Goal: Information Seeking & Learning: Learn about a topic

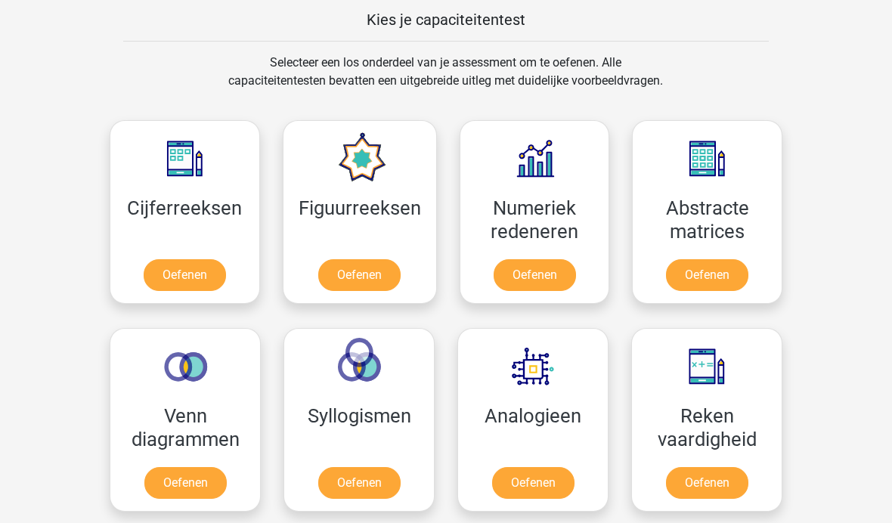
scroll to position [611, 0]
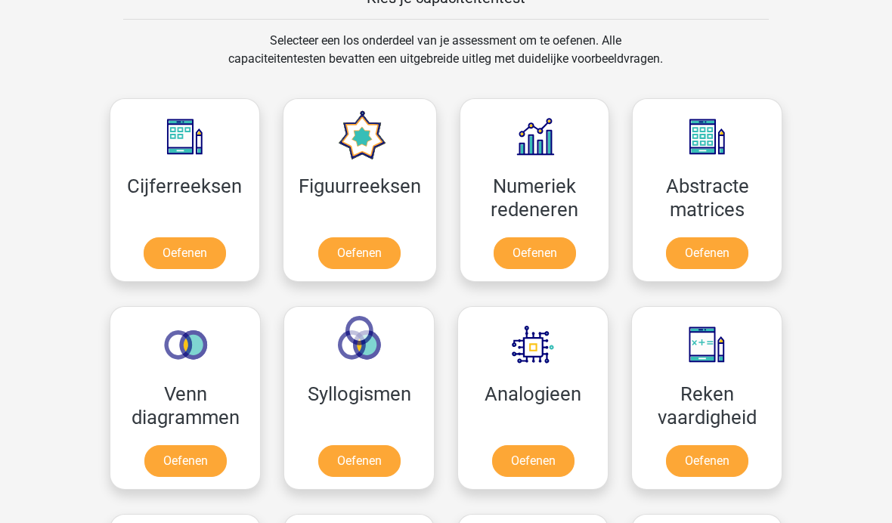
click at [203, 244] on link "Oefenen" at bounding box center [185, 253] width 82 height 32
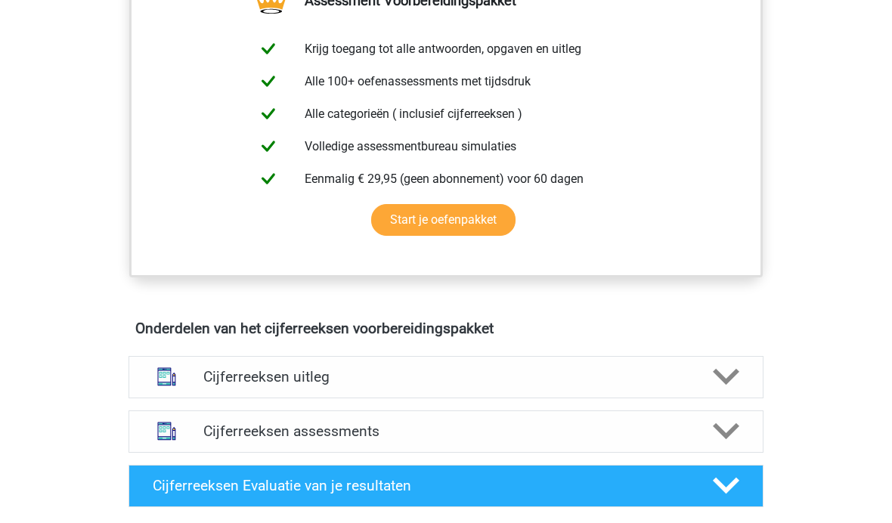
scroll to position [605, 0]
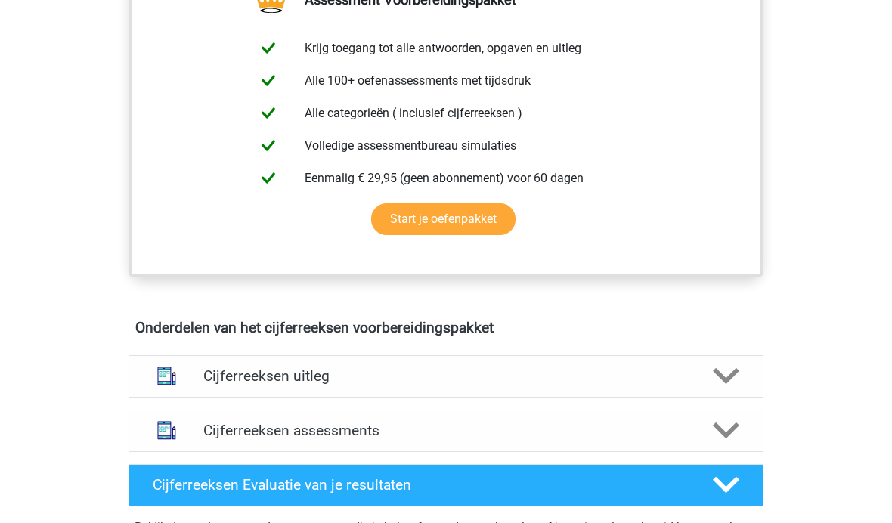
click at [465, 373] on div "Cijferreeksen uitleg" at bounding box center [445, 376] width 635 height 42
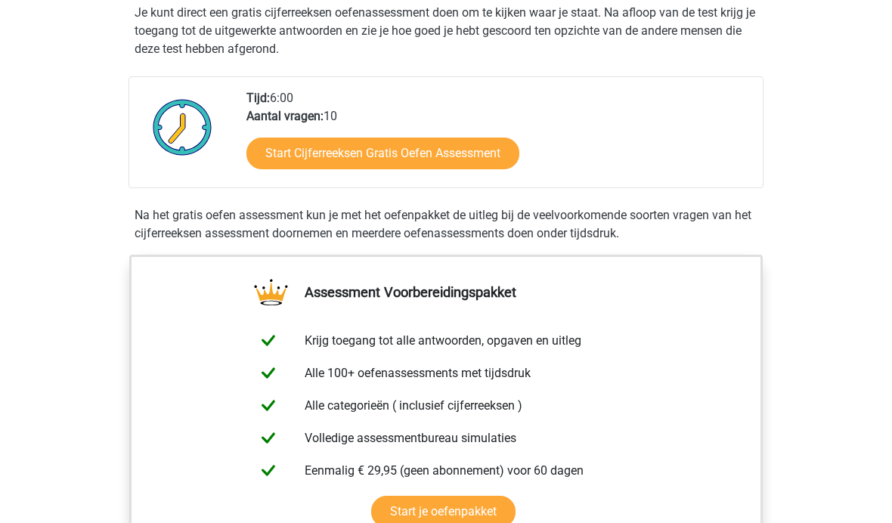
scroll to position [162, 0]
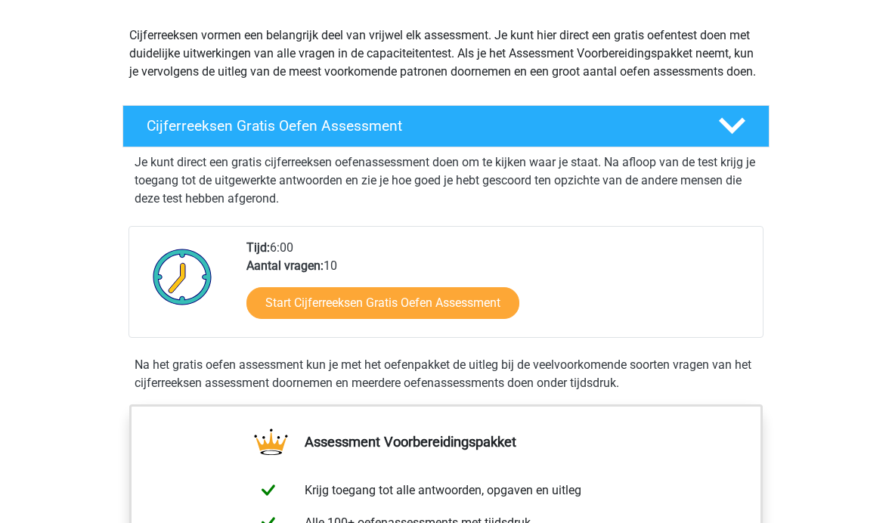
click at [465, 312] on link "Start Cijferreeksen Gratis Oefen Assessment" at bounding box center [382, 303] width 273 height 32
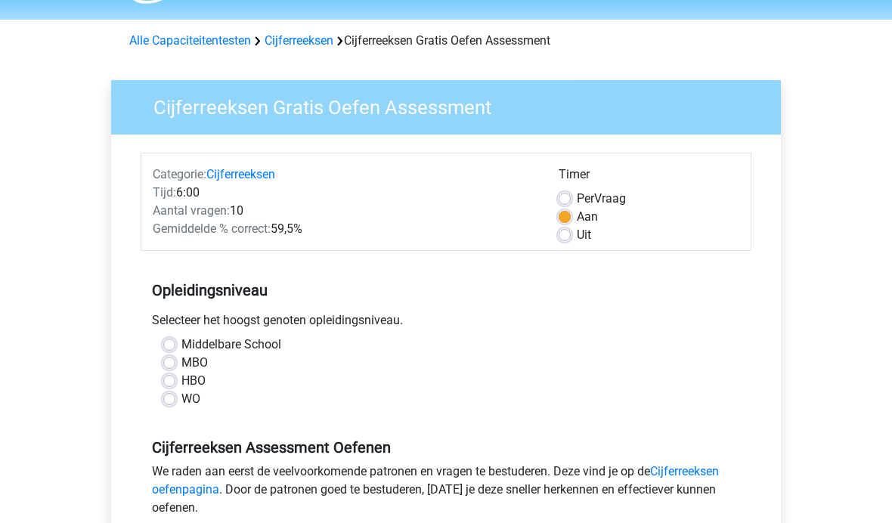
scroll to position [47, 0]
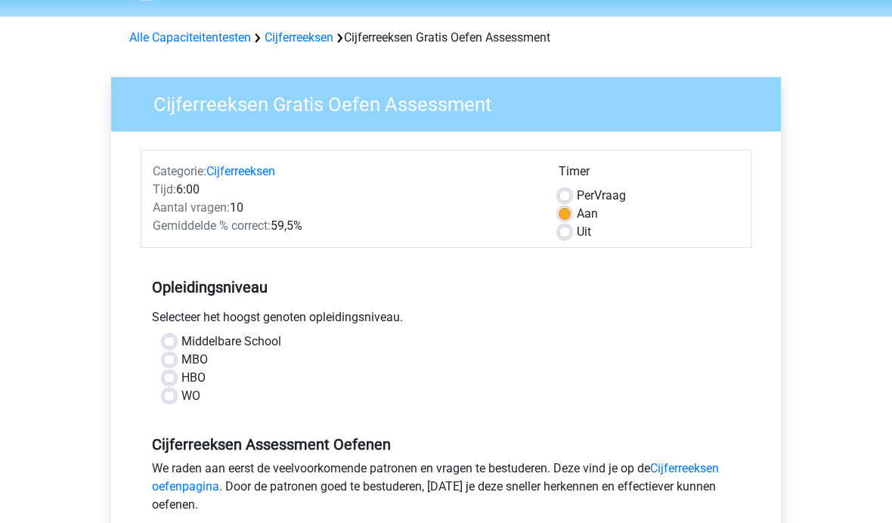
click at [577, 236] on label "Uit" at bounding box center [584, 232] width 14 height 18
click at [561, 236] on input "Uit" at bounding box center [564, 230] width 12 height 15
radio input "true"
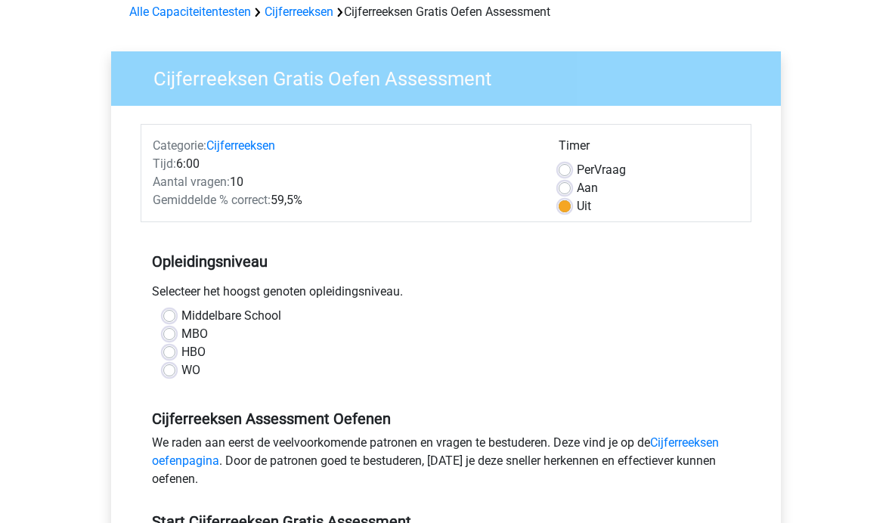
scroll to position [77, 0]
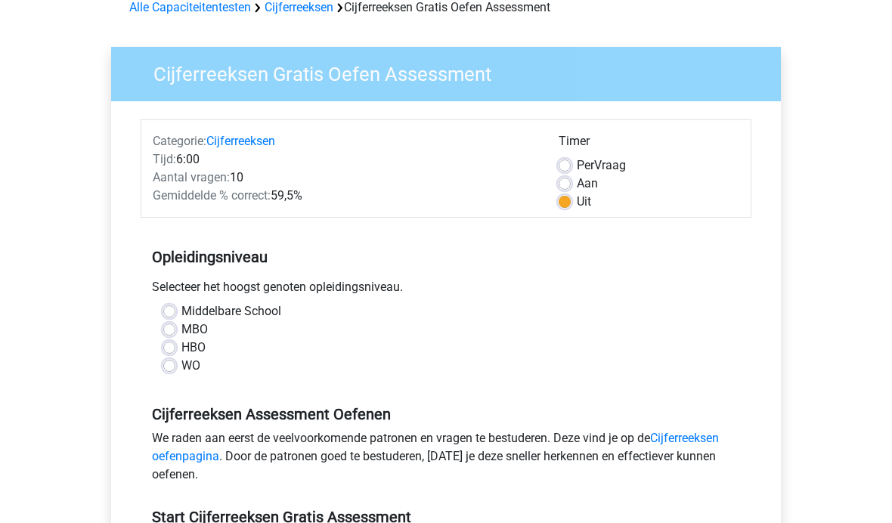
click at [181, 351] on label "HBO" at bounding box center [193, 348] width 24 height 18
click at [163, 351] on input "HBO" at bounding box center [169, 346] width 12 height 15
radio input "true"
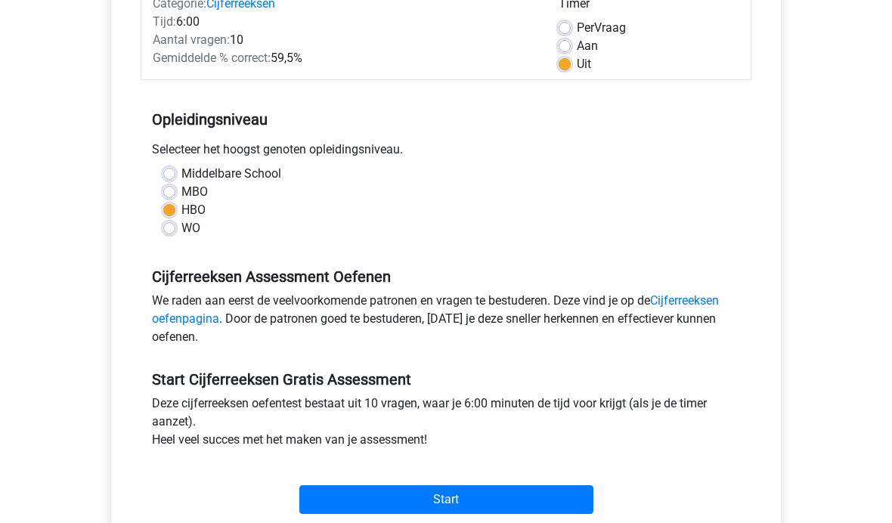
scroll to position [225, 0]
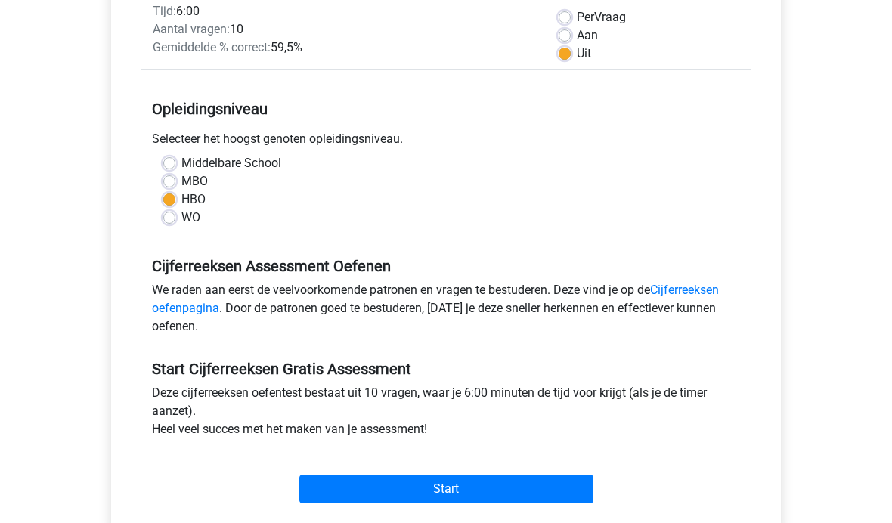
click at [345, 502] on input "Start" at bounding box center [446, 489] width 294 height 29
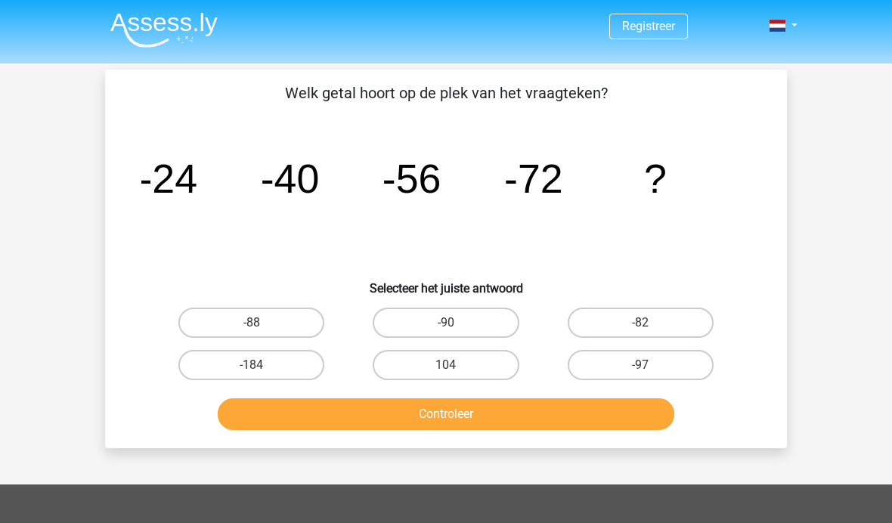
click at [297, 318] on label "-88" at bounding box center [251, 323] width 146 height 30
click at [261, 323] on input "-88" at bounding box center [257, 328] width 10 height 10
radio input "true"
click at [470, 425] on button "Controleer" at bounding box center [446, 414] width 457 height 32
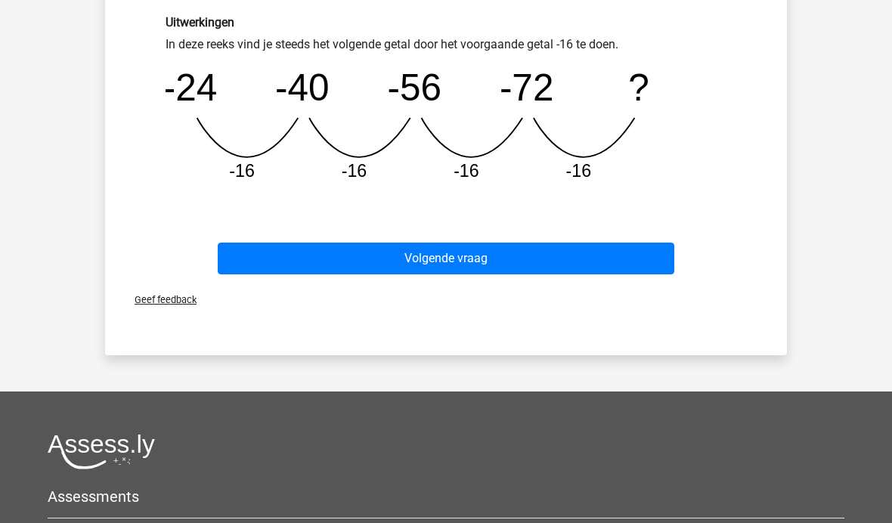
scroll to position [407, 0]
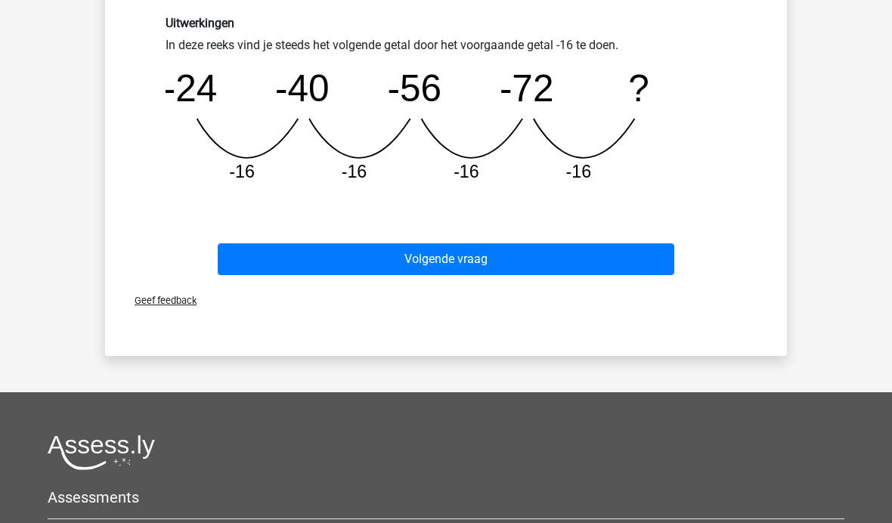
click at [454, 256] on button "Volgende vraag" at bounding box center [446, 259] width 457 height 32
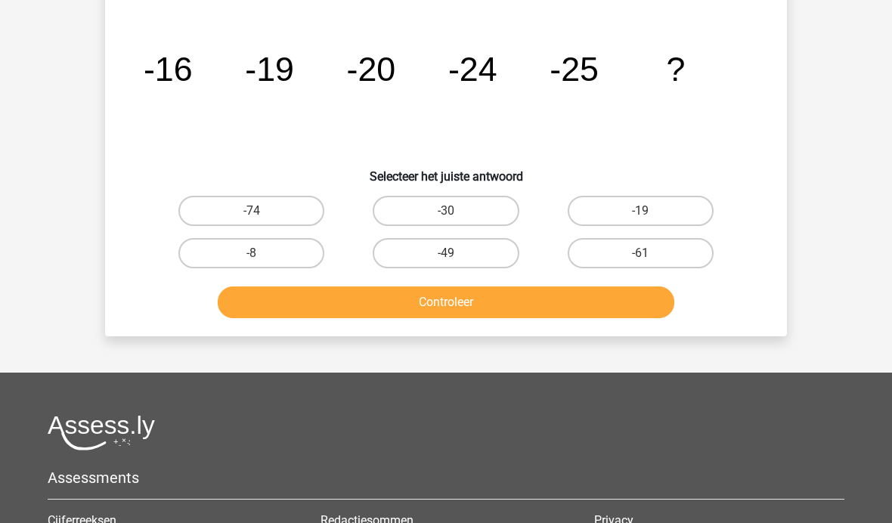
scroll to position [70, 0]
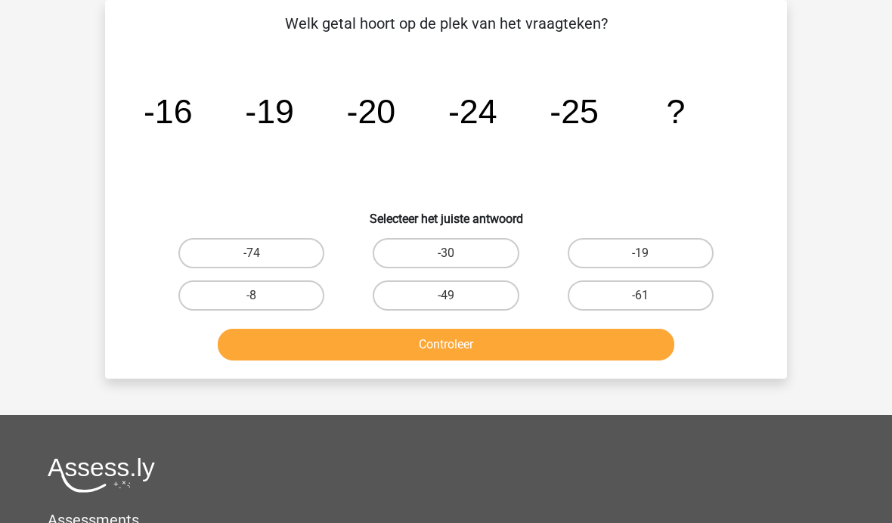
click at [485, 239] on label "-30" at bounding box center [446, 253] width 146 height 30
click at [456, 253] on input "-30" at bounding box center [451, 258] width 10 height 10
radio input "true"
click at [513, 352] on button "Controleer" at bounding box center [446, 345] width 457 height 32
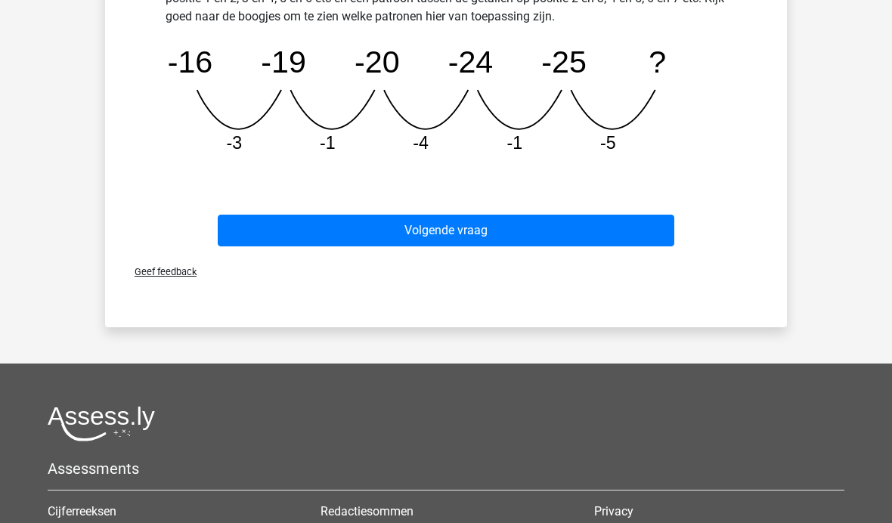
click at [576, 227] on button "Volgende vraag" at bounding box center [446, 231] width 457 height 32
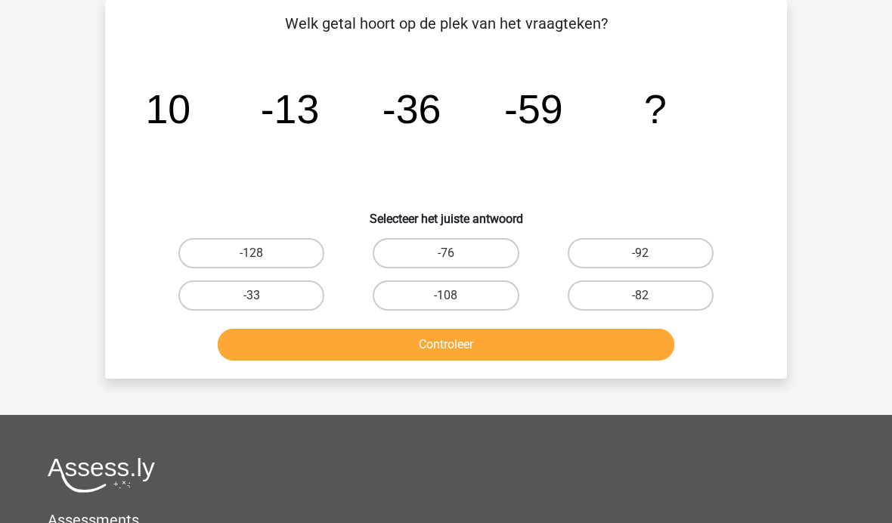
click at [670, 299] on label "-82" at bounding box center [641, 295] width 146 height 30
click at [650, 299] on input "-82" at bounding box center [645, 300] width 10 height 10
radio input "true"
click at [527, 353] on button "Controleer" at bounding box center [446, 345] width 457 height 32
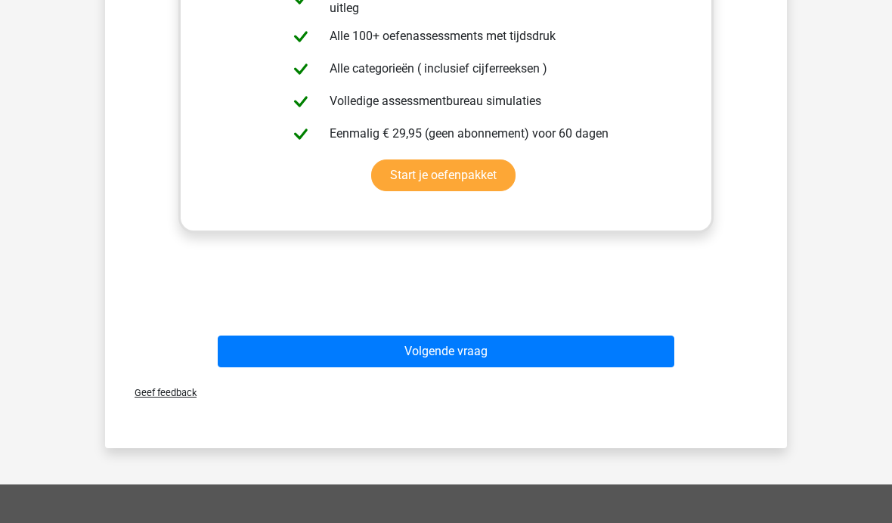
scroll to position [560, 0]
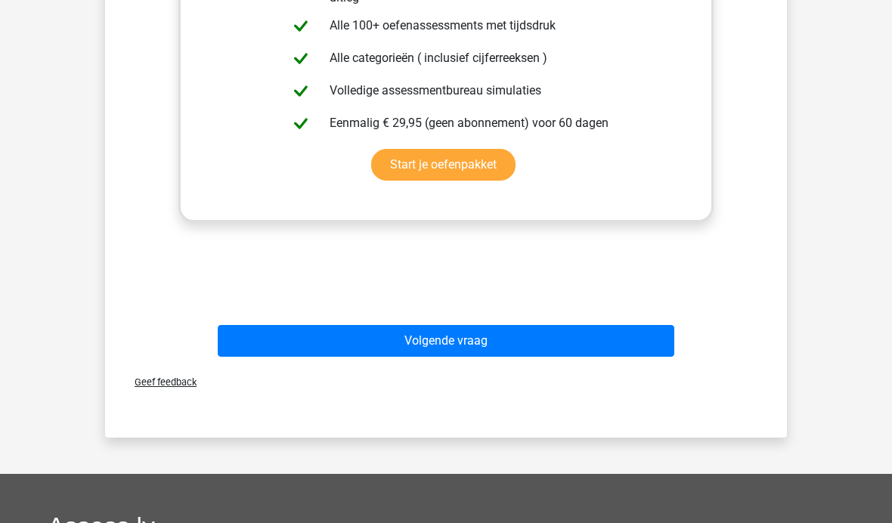
click at [235, 339] on button "Volgende vraag" at bounding box center [446, 341] width 457 height 32
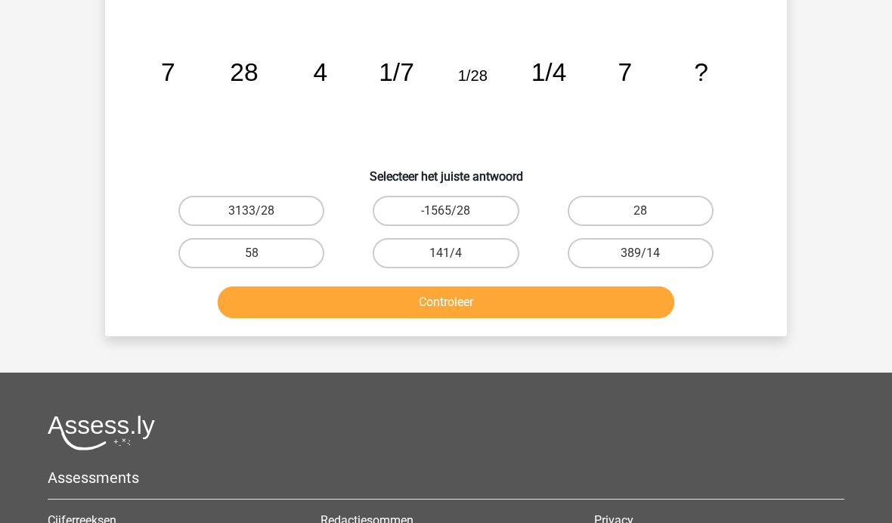
scroll to position [70, 0]
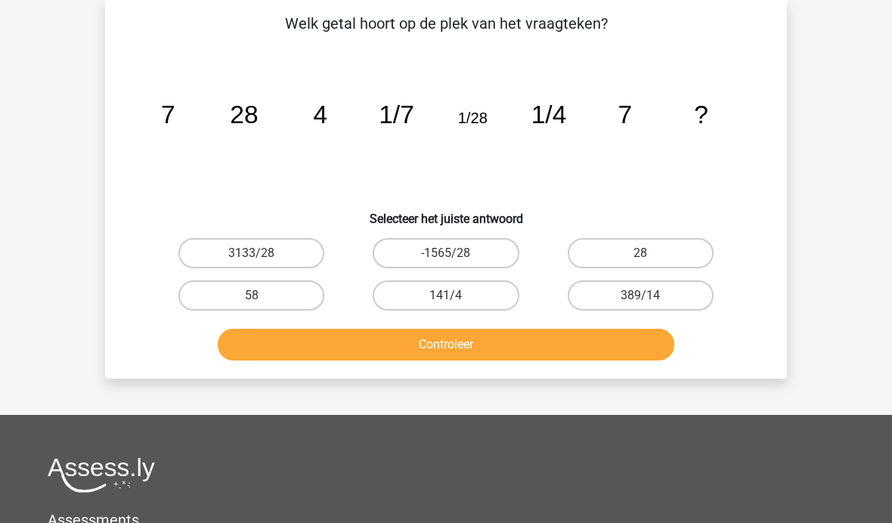
click at [657, 249] on label "28" at bounding box center [641, 253] width 146 height 30
click at [650, 253] on input "28" at bounding box center [645, 258] width 10 height 10
radio input "true"
click at [522, 349] on button "Controleer" at bounding box center [446, 345] width 457 height 32
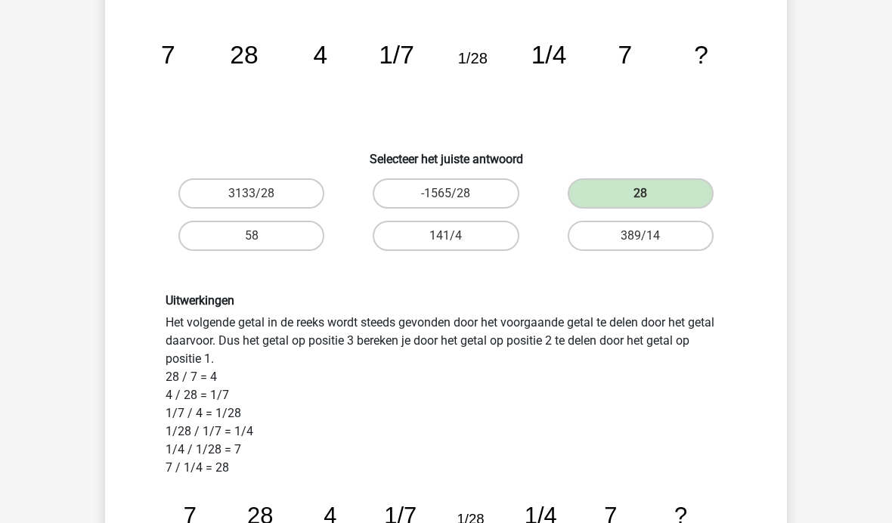
scroll to position [156, 0]
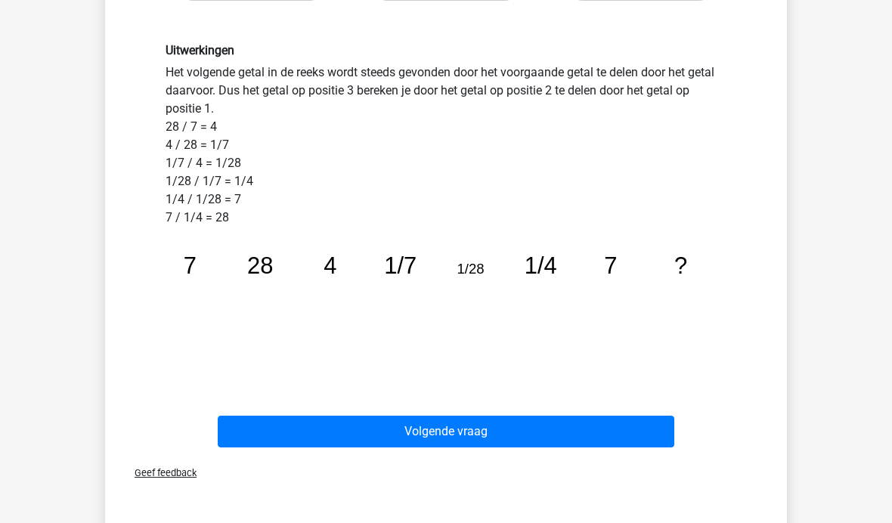
click at [252, 433] on button "Volgende vraag" at bounding box center [446, 432] width 457 height 32
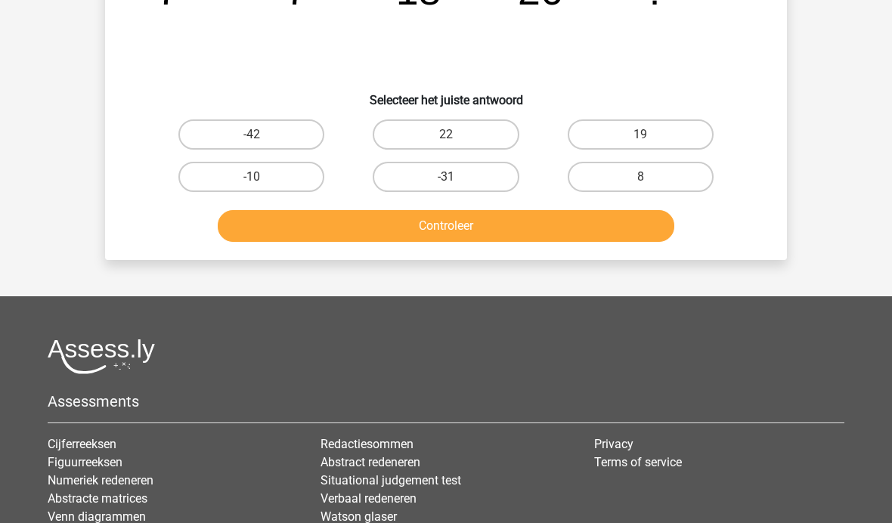
scroll to position [70, 0]
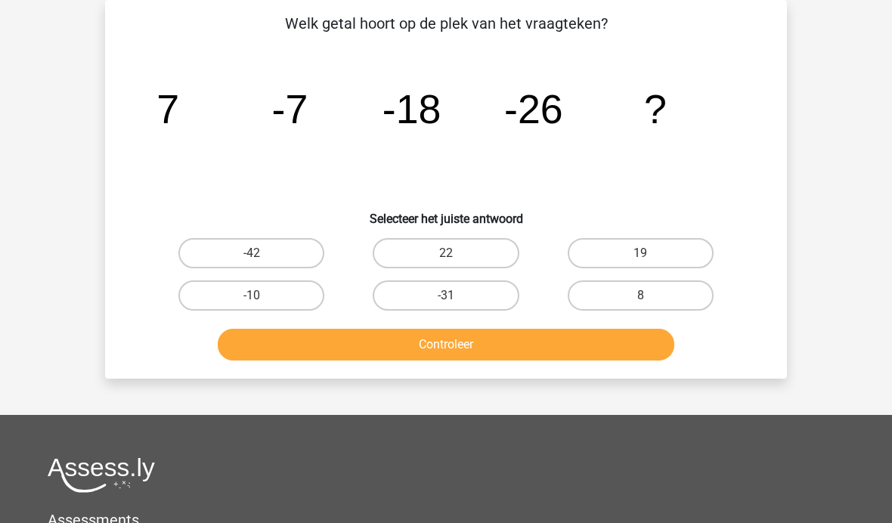
click at [467, 295] on label "-31" at bounding box center [446, 295] width 146 height 30
click at [456, 295] on input "-31" at bounding box center [451, 300] width 10 height 10
radio input "true"
click at [472, 351] on button "Controleer" at bounding box center [446, 345] width 457 height 32
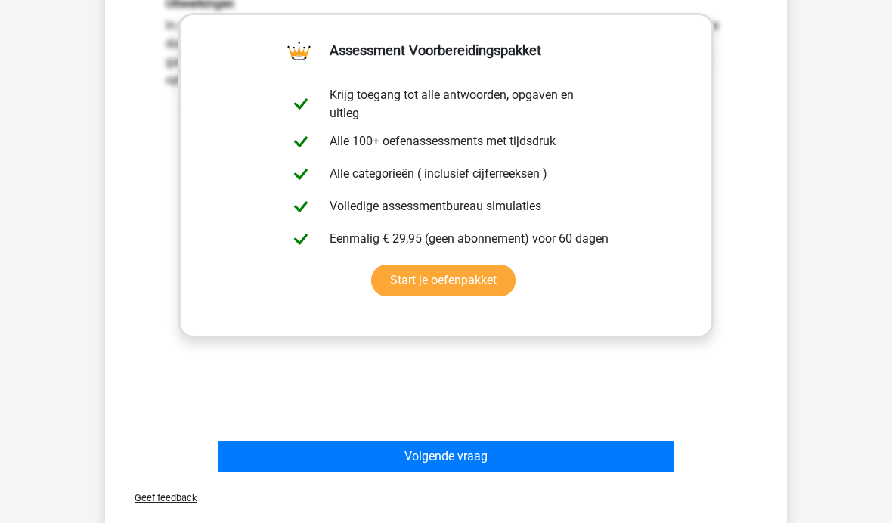
click at [275, 467] on button "Volgende vraag" at bounding box center [446, 457] width 457 height 32
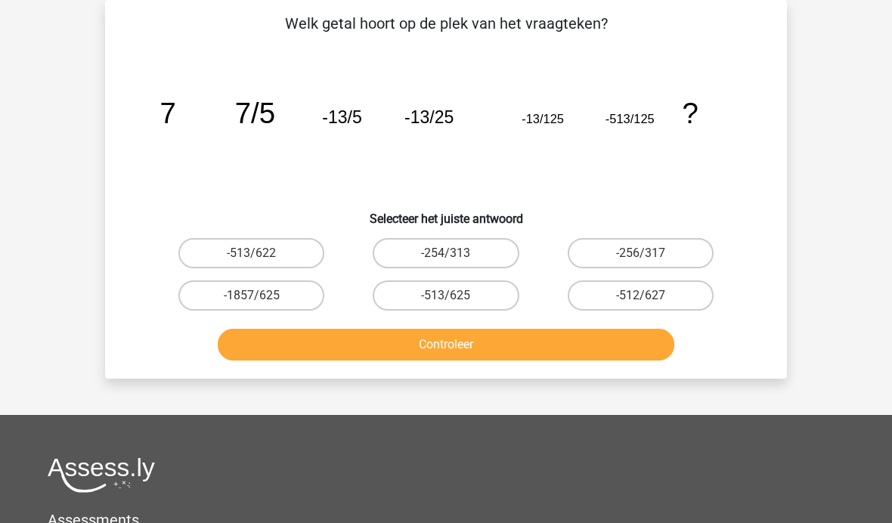
click at [455, 292] on label "-513/625" at bounding box center [446, 295] width 146 height 30
click at [455, 295] on input "-513/625" at bounding box center [451, 300] width 10 height 10
radio input "true"
click at [422, 350] on button "Controleer" at bounding box center [446, 345] width 457 height 32
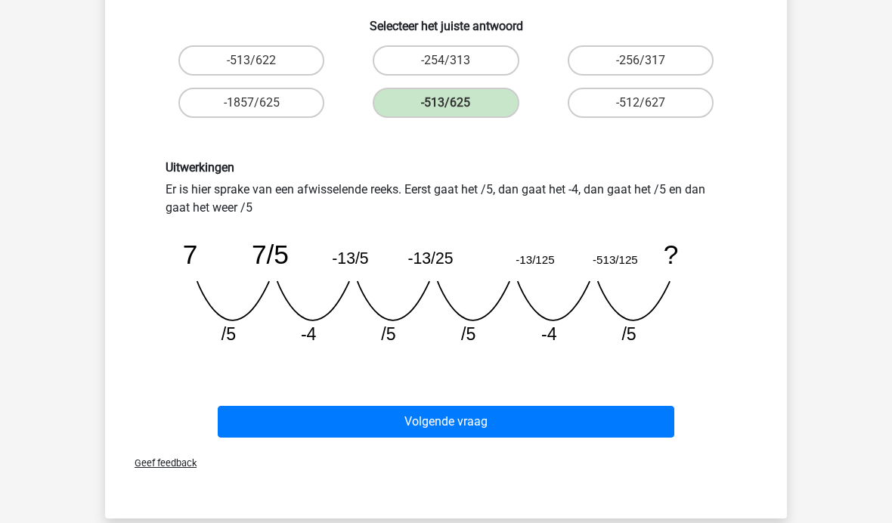
scroll to position [264, 0]
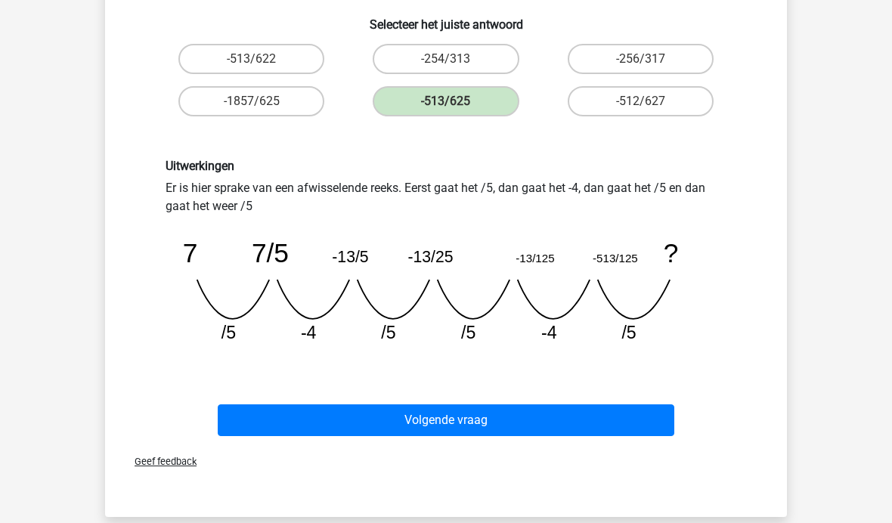
click at [256, 419] on button "Volgende vraag" at bounding box center [446, 420] width 457 height 32
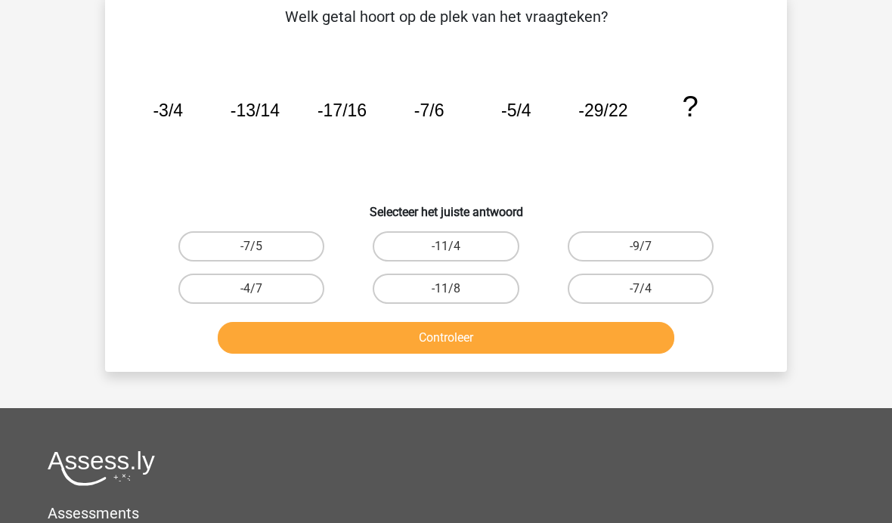
scroll to position [70, 0]
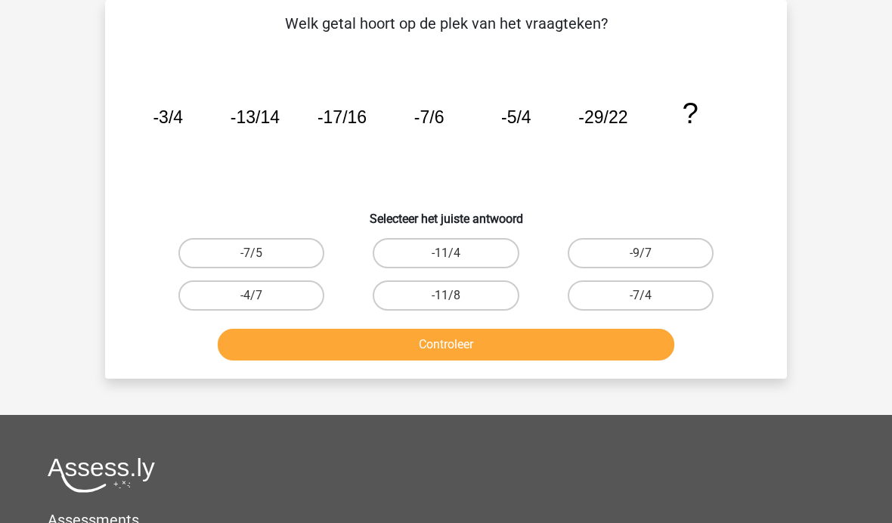
click at [174, 184] on icon "image/svg+xml -3/4 -13/14 -17/16 -7/6 -5/4 -29/22 ?" at bounding box center [445, 123] width 609 height 153
click at [133, 130] on div "image/svg+xml -3/4 -13/14 -17/16 -7/6 -5/4 -29/22 ?" at bounding box center [445, 123] width 633 height 153
click at [663, 257] on label "-9/7" at bounding box center [641, 253] width 146 height 30
click at [650, 257] on input "-9/7" at bounding box center [645, 258] width 10 height 10
radio input "true"
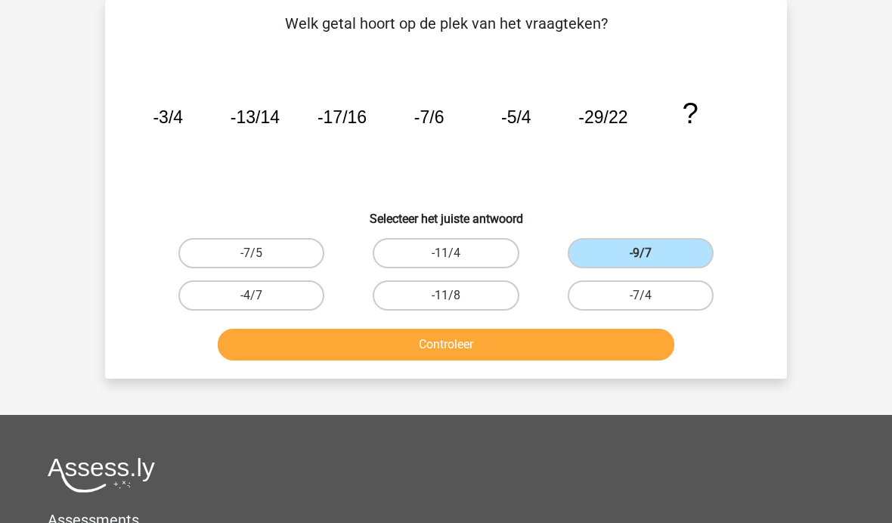
click at [456, 342] on button "Controleer" at bounding box center [446, 345] width 457 height 32
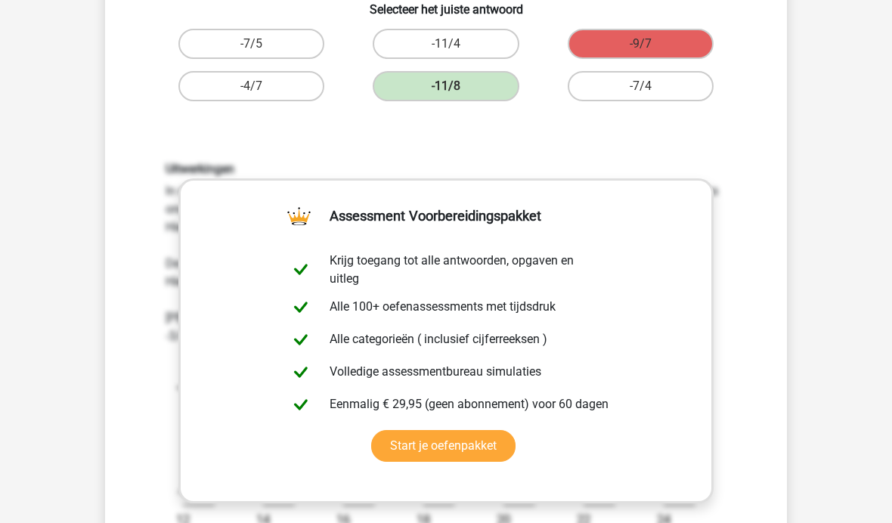
scroll to position [172, 0]
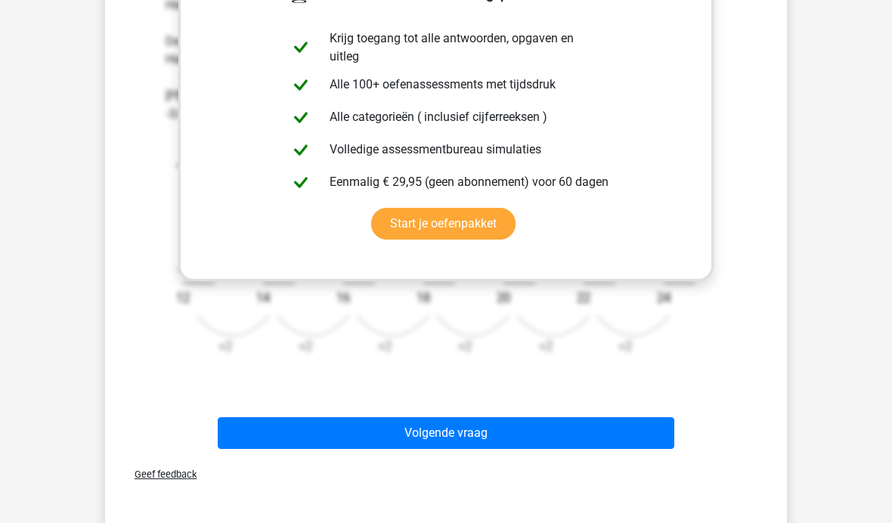
scroll to position [518, 0]
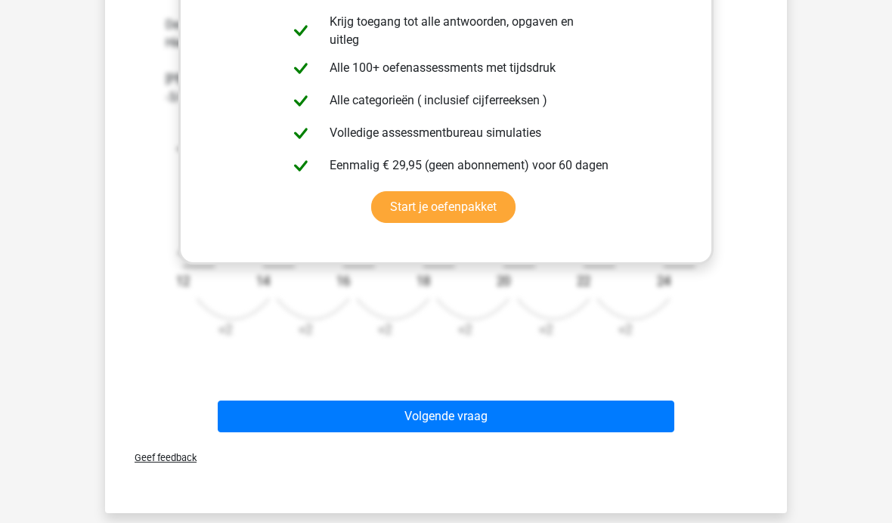
click at [510, 401] on button "Volgende vraag" at bounding box center [446, 417] width 457 height 32
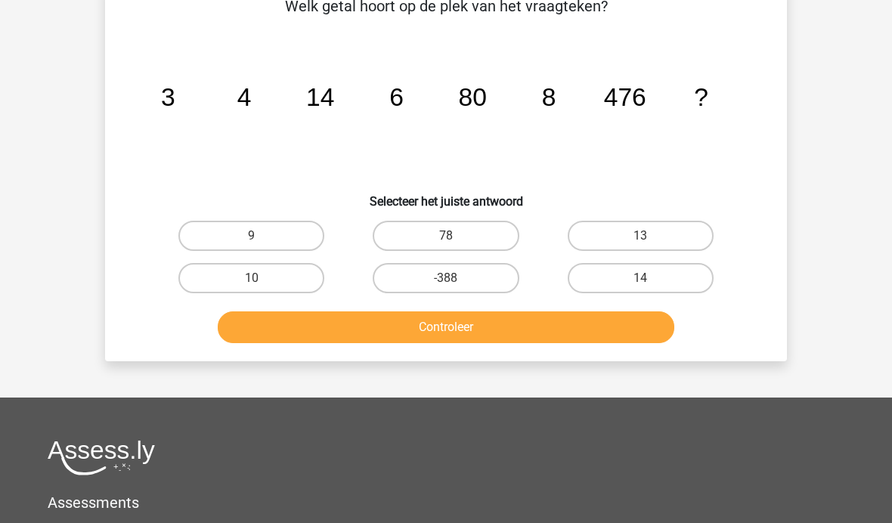
scroll to position [70, 0]
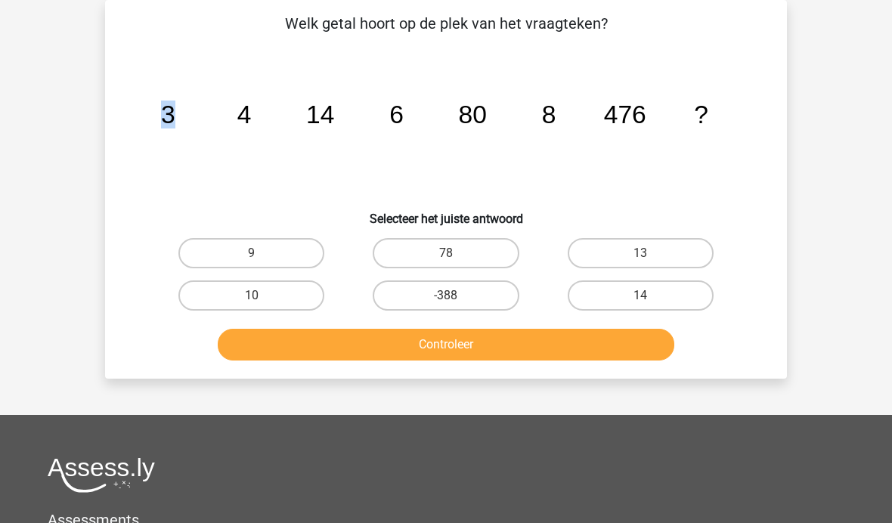
click at [216, 200] on h6 "Selecteer het juiste antwoord" at bounding box center [445, 213] width 633 height 26
click at [286, 293] on label "10" at bounding box center [251, 295] width 146 height 30
click at [261, 295] on input "10" at bounding box center [257, 300] width 10 height 10
radio input "true"
click at [333, 342] on button "Controleer" at bounding box center [446, 345] width 457 height 32
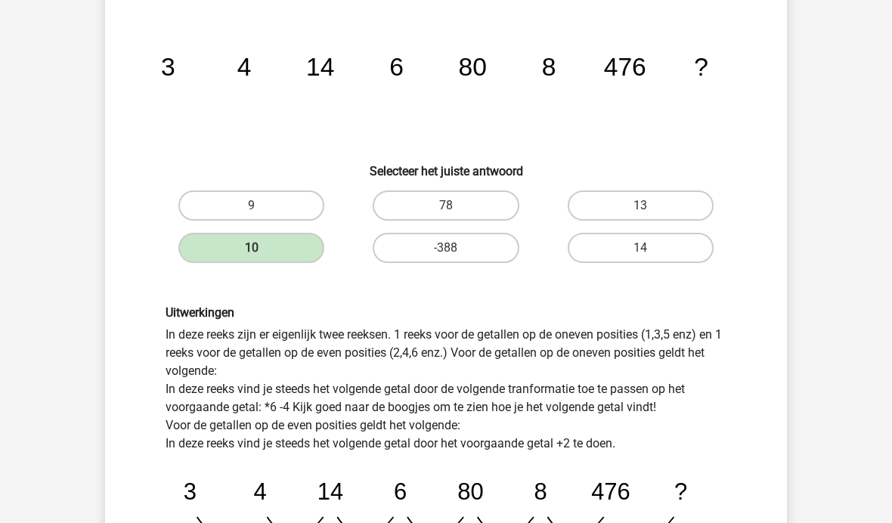
scroll to position [144, 0]
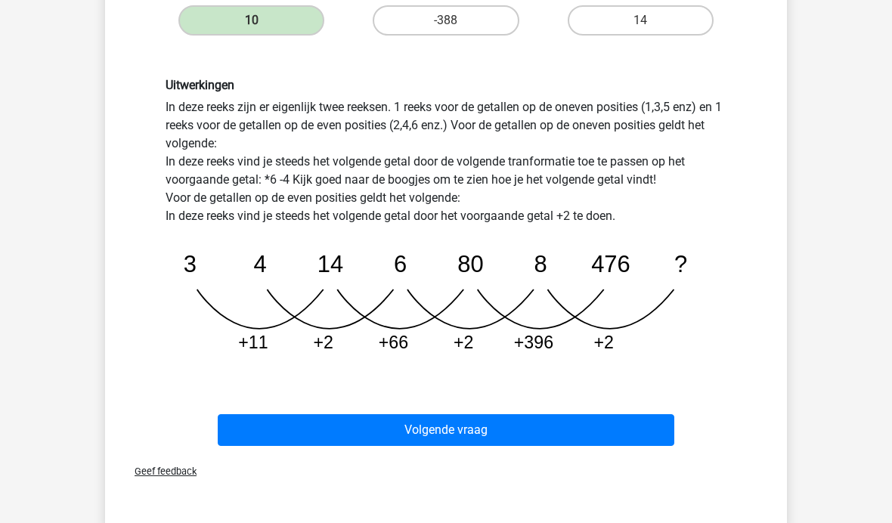
click at [392, 422] on button "Volgende vraag" at bounding box center [446, 430] width 457 height 32
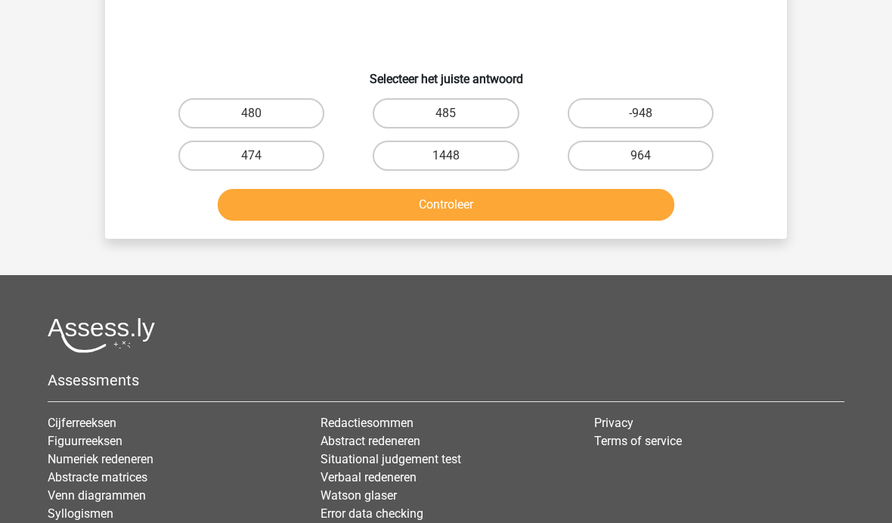
scroll to position [70, 0]
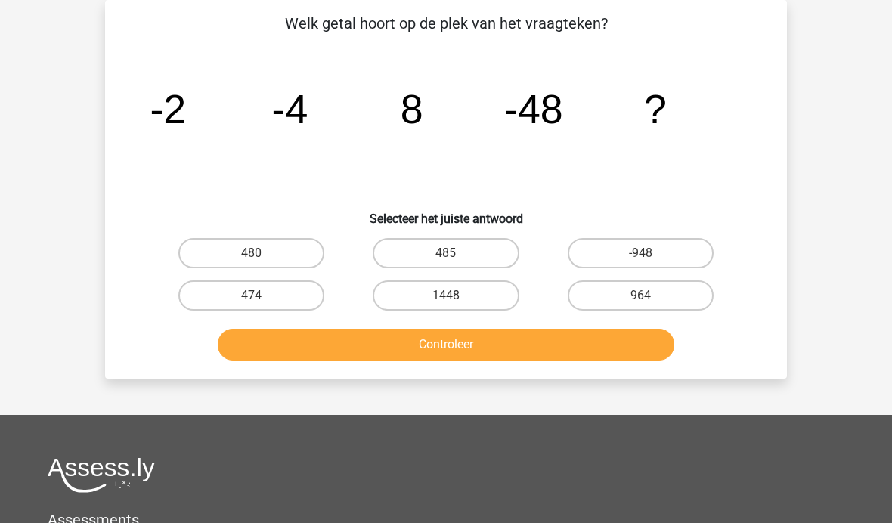
click at [185, 152] on icon "image/svg+xml -2 -4 8 -48 ?" at bounding box center [445, 123] width 609 height 153
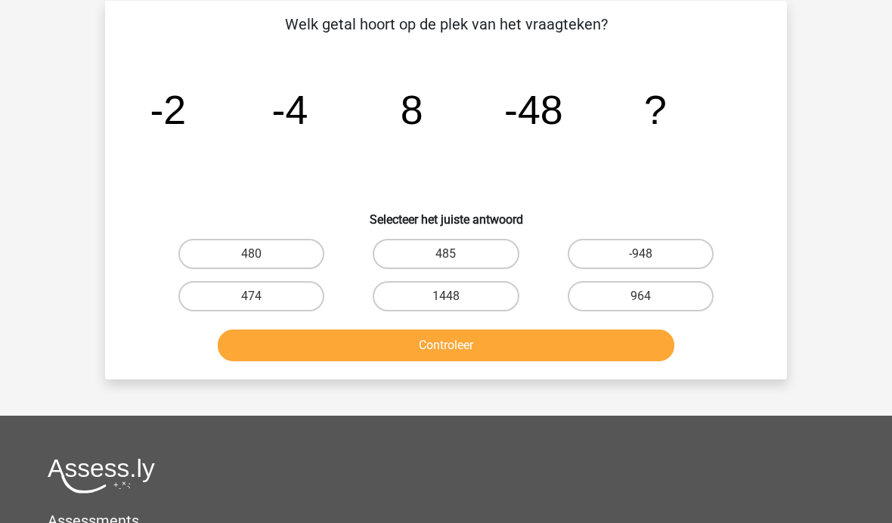
click at [444, 144] on icon "image/svg+xml -2 -4 8 -48 ?" at bounding box center [445, 124] width 609 height 153
click at [682, 112] on icon "image/svg+xml -2 -4 8 -48 ?" at bounding box center [445, 124] width 609 height 153
click at [640, 247] on label "-948" at bounding box center [641, 254] width 146 height 30
click at [640, 254] on input "-948" at bounding box center [645, 259] width 10 height 10
radio input "true"
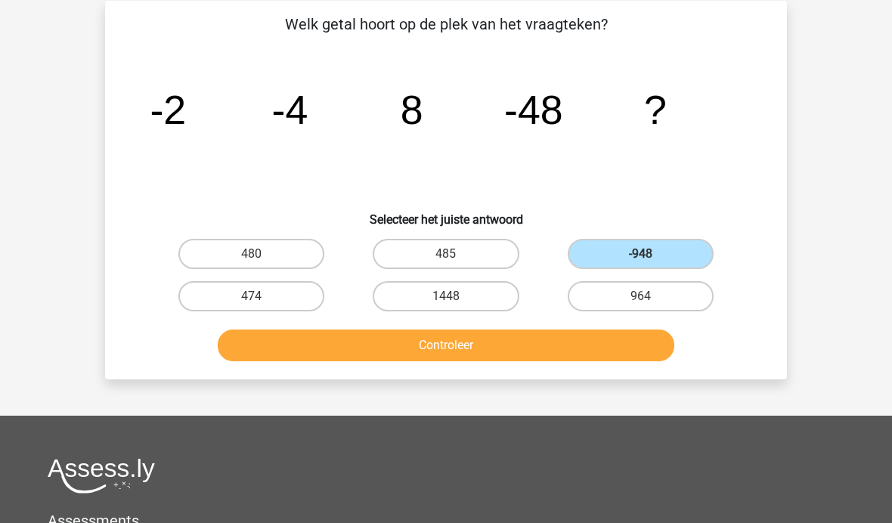
click at [444, 349] on button "Controleer" at bounding box center [446, 345] width 457 height 32
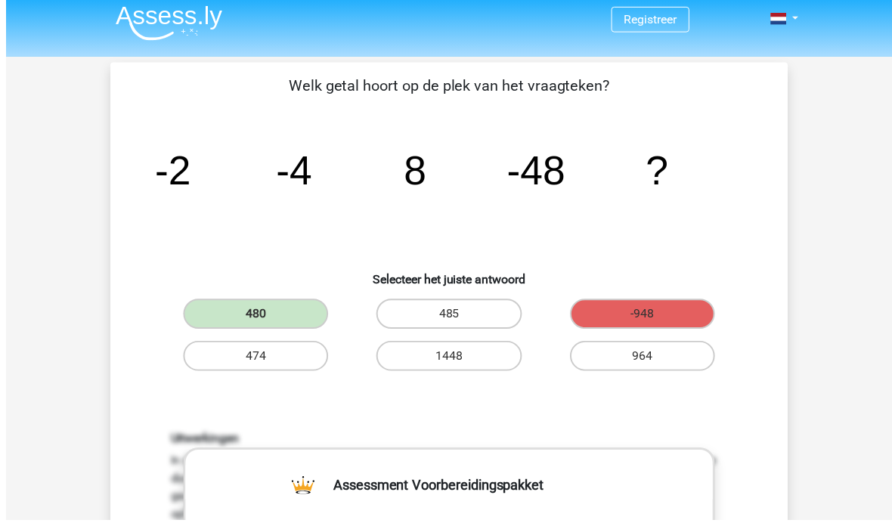
scroll to position [103, 0]
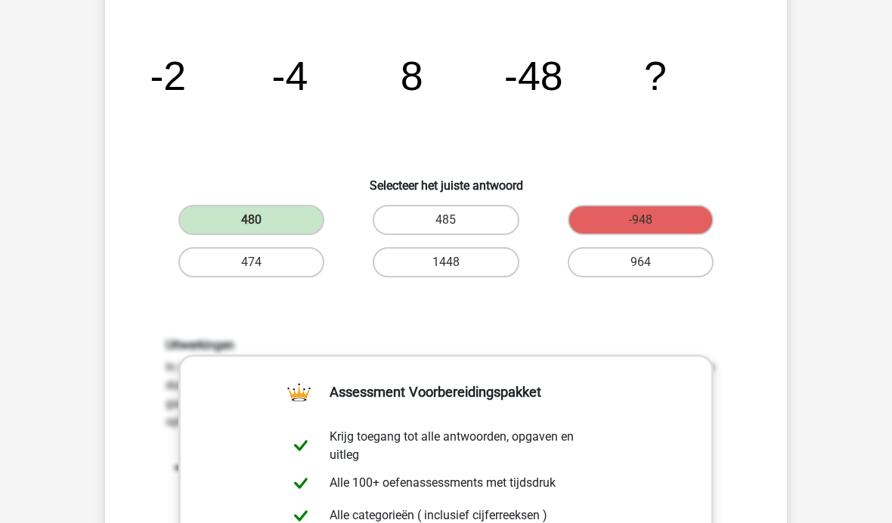
click at [283, 96] on tspan "-4" at bounding box center [290, 75] width 36 height 45
click at [276, 101] on icon "image/svg+xml -2 -4 8 -48 ?" at bounding box center [445, 90] width 609 height 153
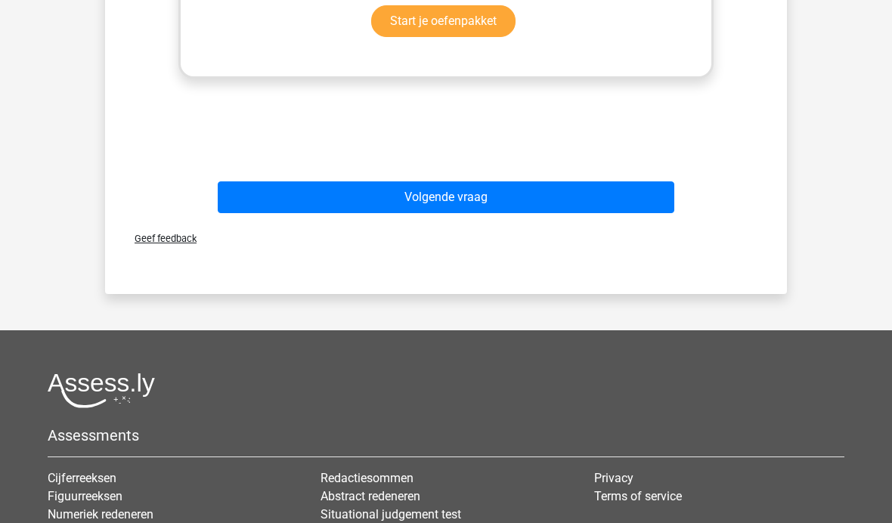
click at [495, 212] on button "Volgende vraag" at bounding box center [446, 197] width 457 height 32
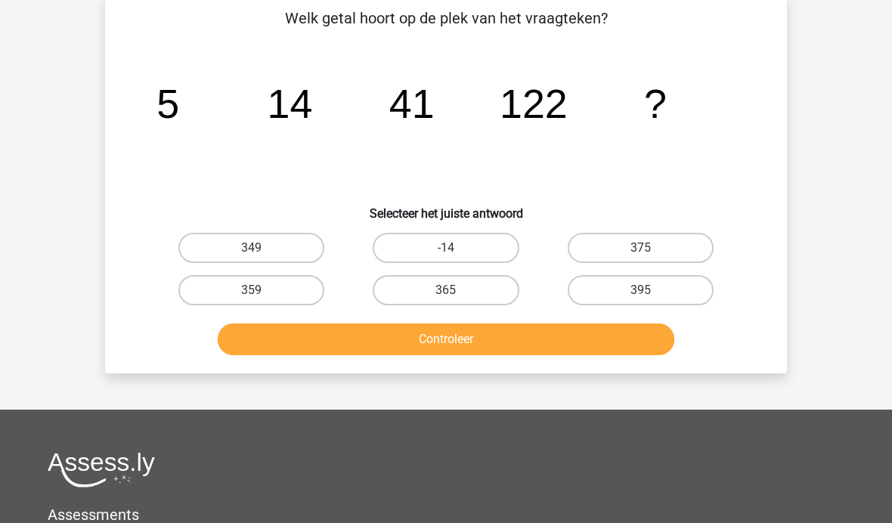
scroll to position [70, 0]
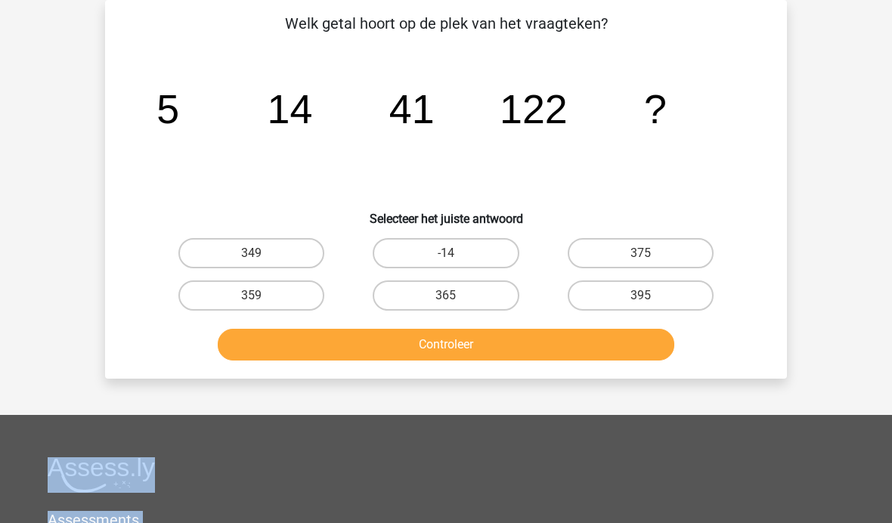
click at [466, 298] on label "365" at bounding box center [446, 295] width 146 height 30
click at [456, 298] on input "365" at bounding box center [451, 300] width 10 height 10
radio input "true"
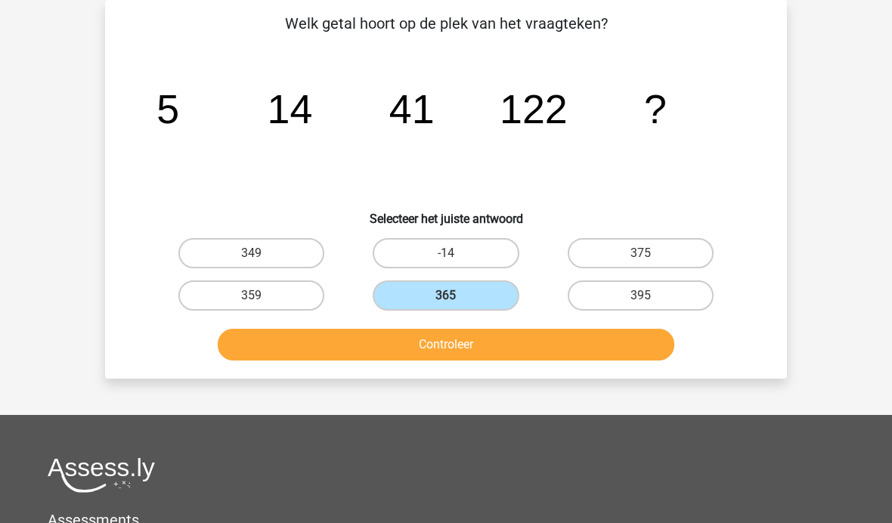
click at [520, 352] on button "Controleer" at bounding box center [446, 345] width 457 height 32
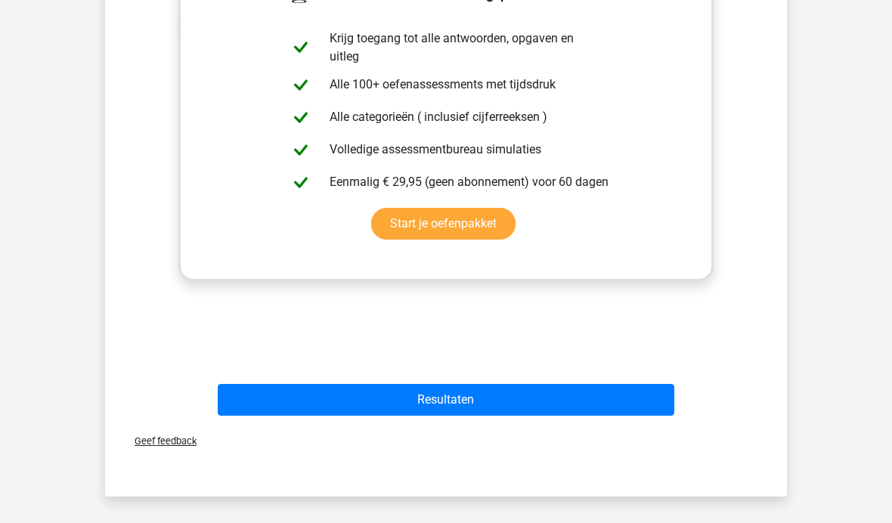
scroll to position [527, 0]
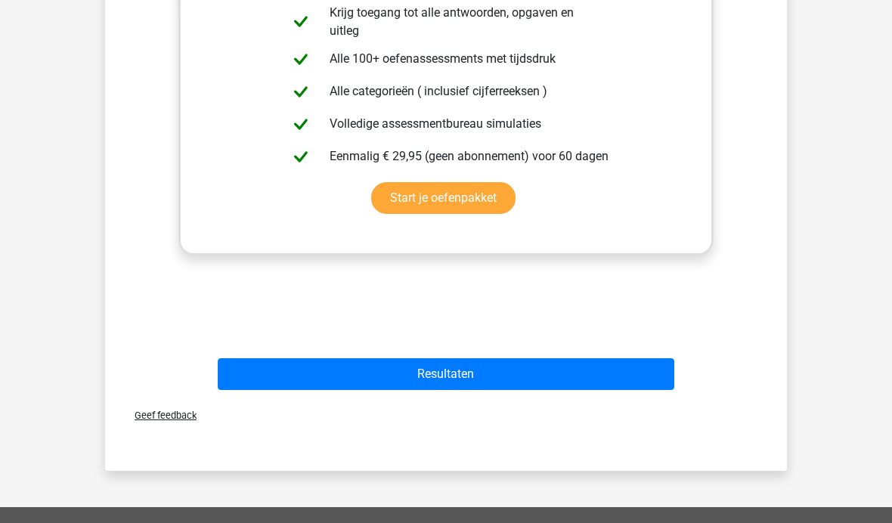
click at [500, 376] on button "Resultaten" at bounding box center [446, 374] width 457 height 32
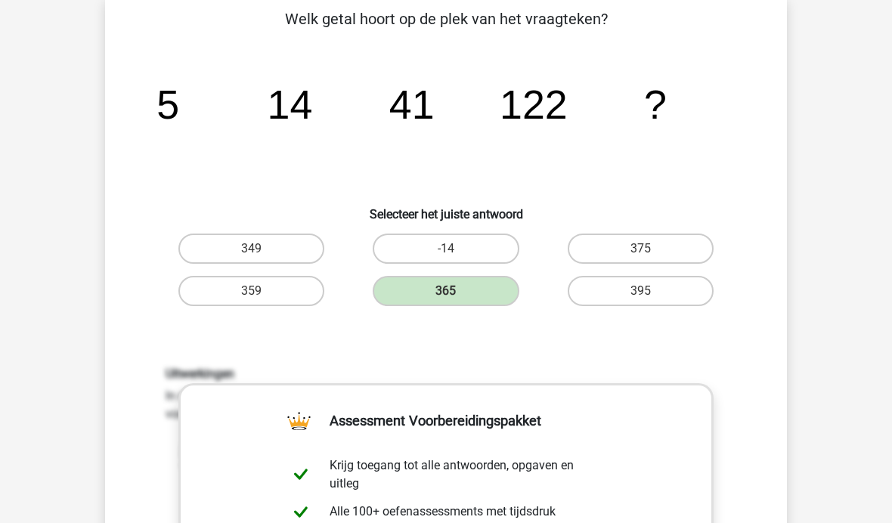
scroll to position [0, 0]
